Goal: Entertainment & Leisure: Consume media (video, audio)

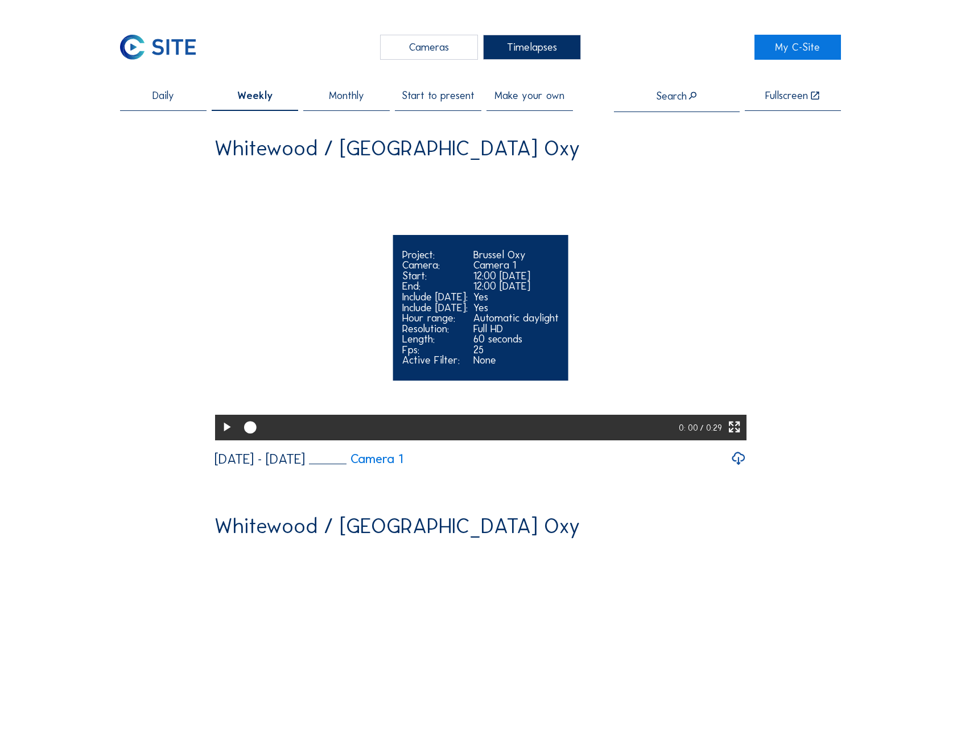
click at [226, 437] on icon at bounding box center [226, 427] width 15 height 18
click at [331, 431] on div at bounding box center [300, 427] width 114 height 7
click at [304, 440] on div at bounding box center [459, 427] width 441 height 25
drag, startPoint x: 669, startPoint y: 464, endPoint x: 631, endPoint y: 463, distance: 38.1
click at [631, 440] on div at bounding box center [460, 427] width 442 height 25
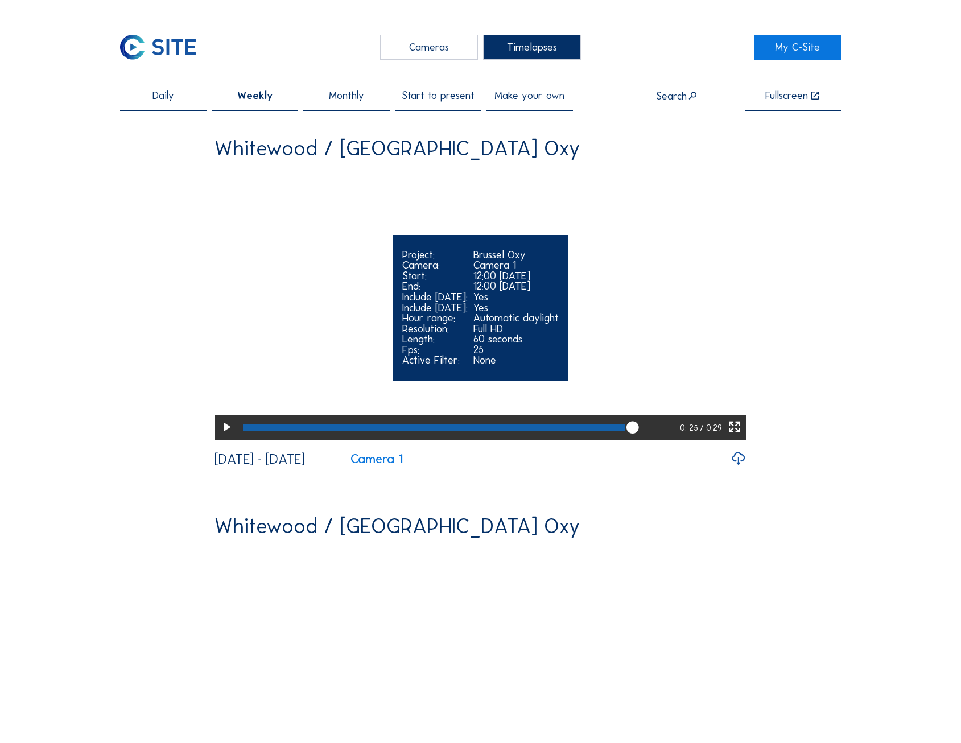
click at [631, 435] on icon at bounding box center [633, 427] width 15 height 15
click at [584, 440] on div at bounding box center [459, 427] width 441 height 25
click at [573, 431] on div at bounding box center [412, 427] width 339 height 7
click at [634, 440] on div at bounding box center [460, 427] width 443 height 25
click at [564, 431] on div at bounding box center [435, 427] width 384 height 7
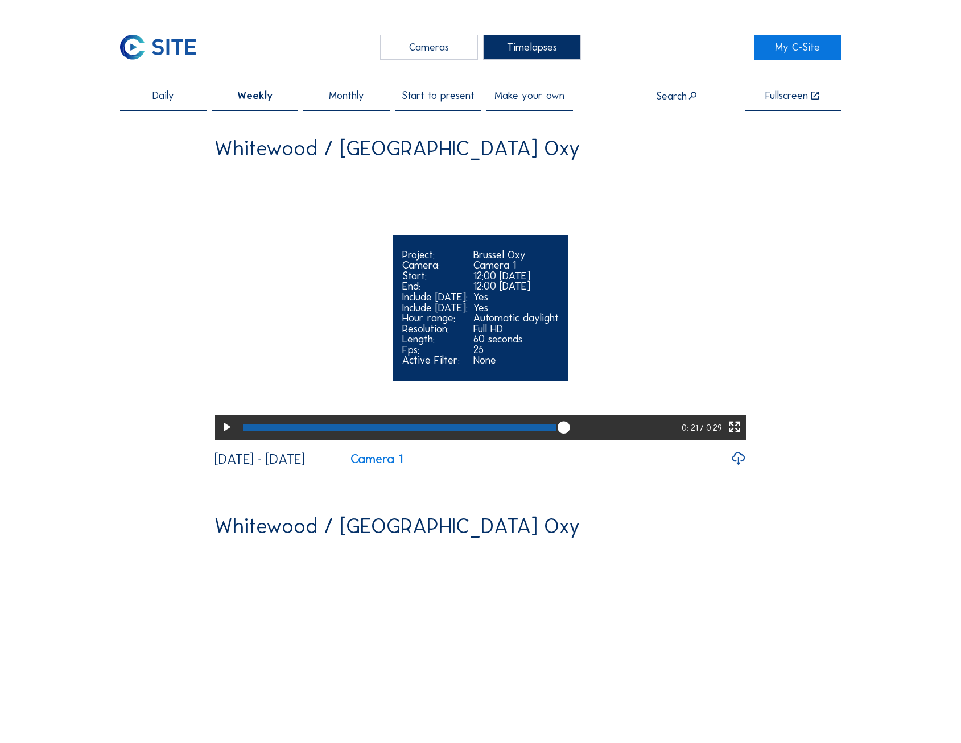
click at [223, 437] on icon at bounding box center [226, 427] width 15 height 18
